Goal: Navigation & Orientation: Find specific page/section

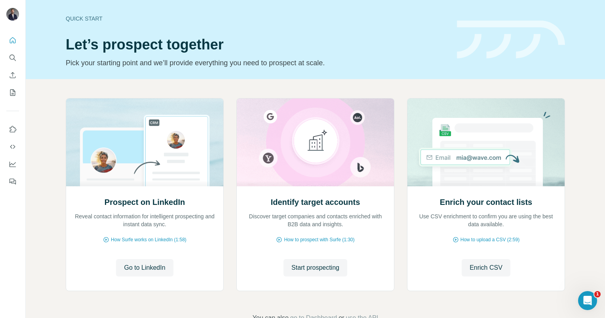
scroll to position [24, 0]
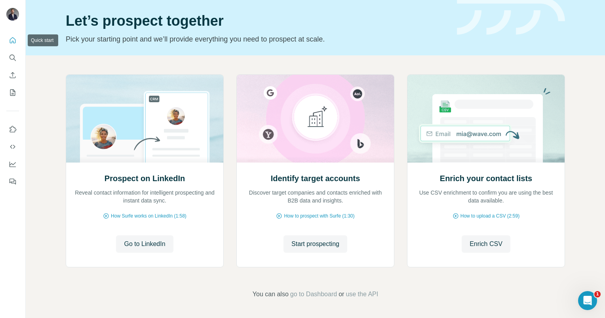
click at [16, 46] on button "Quick start" at bounding box center [12, 40] width 13 height 14
click at [16, 93] on icon "My lists" at bounding box center [13, 93] width 8 height 8
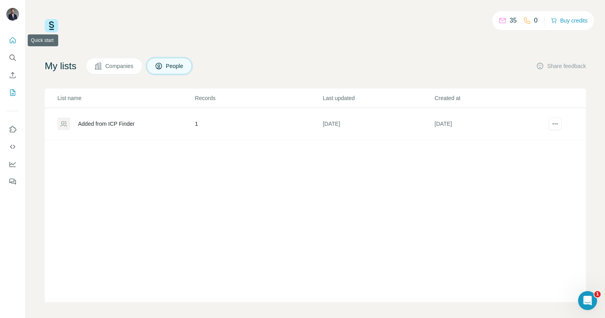
click at [16, 41] on icon "Quick start" at bounding box center [13, 40] width 8 height 8
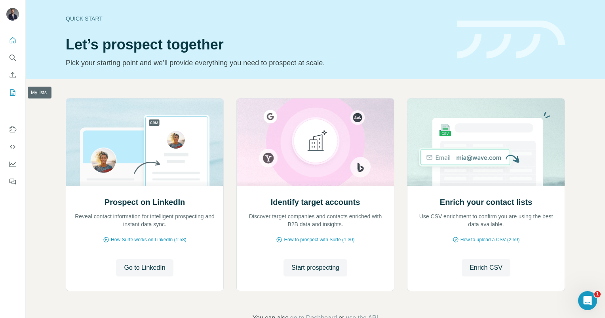
click at [11, 96] on icon "My lists" at bounding box center [13, 93] width 8 height 8
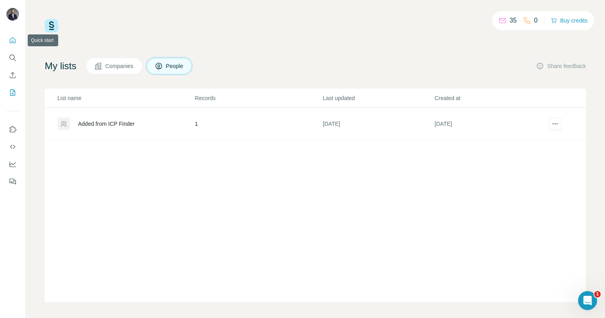
click at [12, 36] on button "Quick start" at bounding box center [12, 40] width 13 height 14
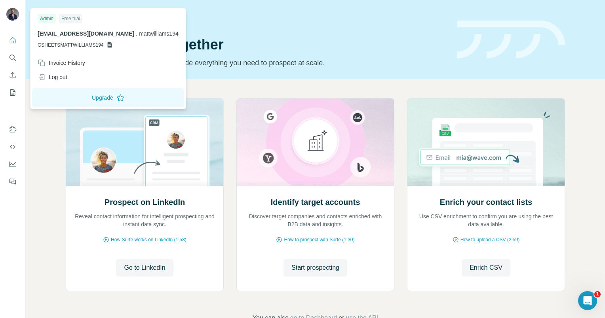
click at [9, 12] on img at bounding box center [12, 14] width 13 height 13
click at [90, 98] on button "Upgrade" at bounding box center [108, 97] width 152 height 19
click at [97, 98] on button "Upgrade" at bounding box center [108, 97] width 152 height 19
